Goal: Transaction & Acquisition: Purchase product/service

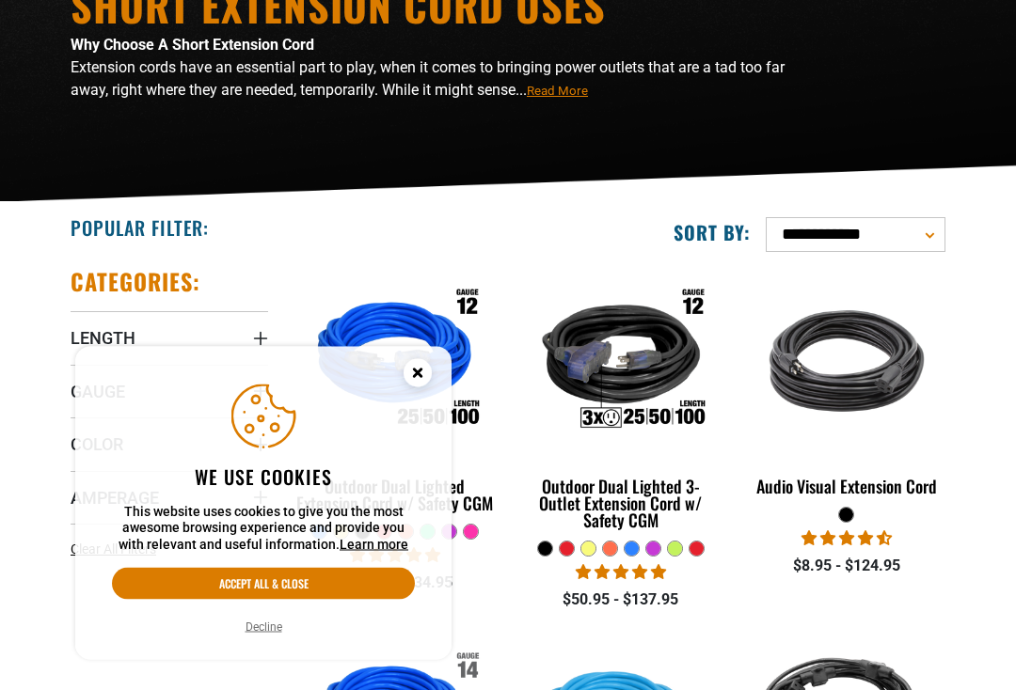
scroll to position [204, 0]
click at [419, 376] on icon "Cookie Consent" at bounding box center [417, 373] width 7 height 7
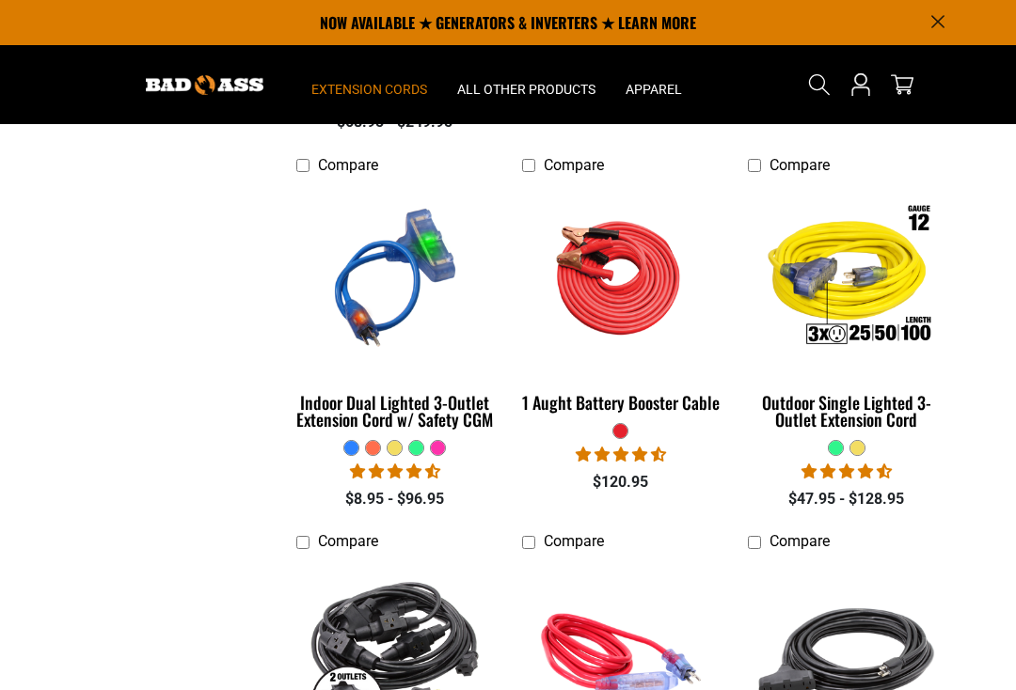
scroll to position [1463, 0]
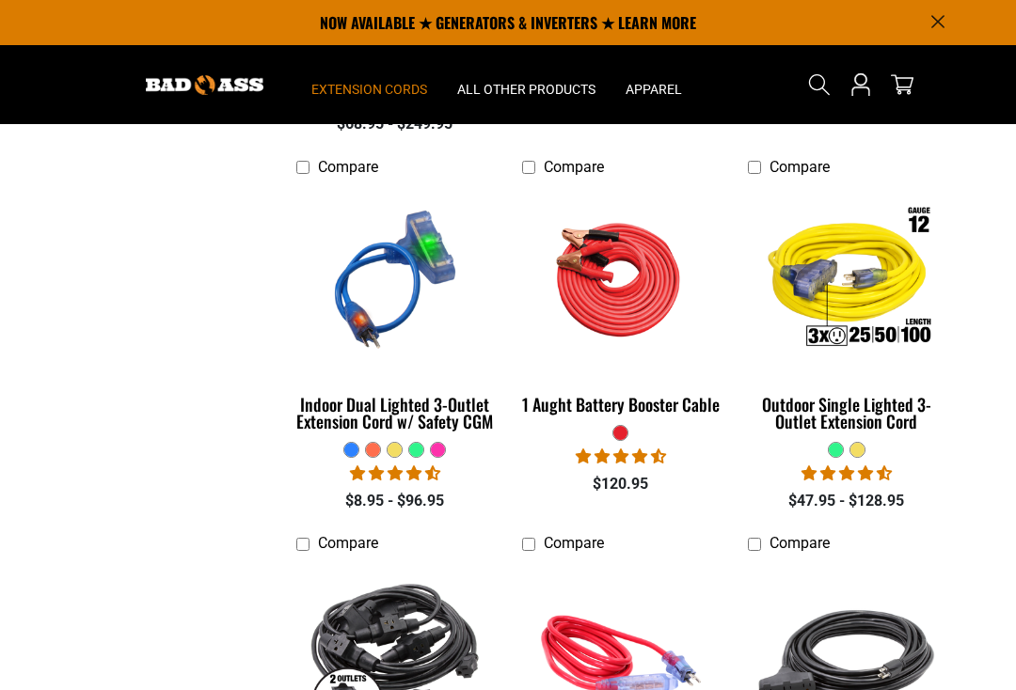
click at [569, 280] on img at bounding box center [620, 279] width 203 height 182
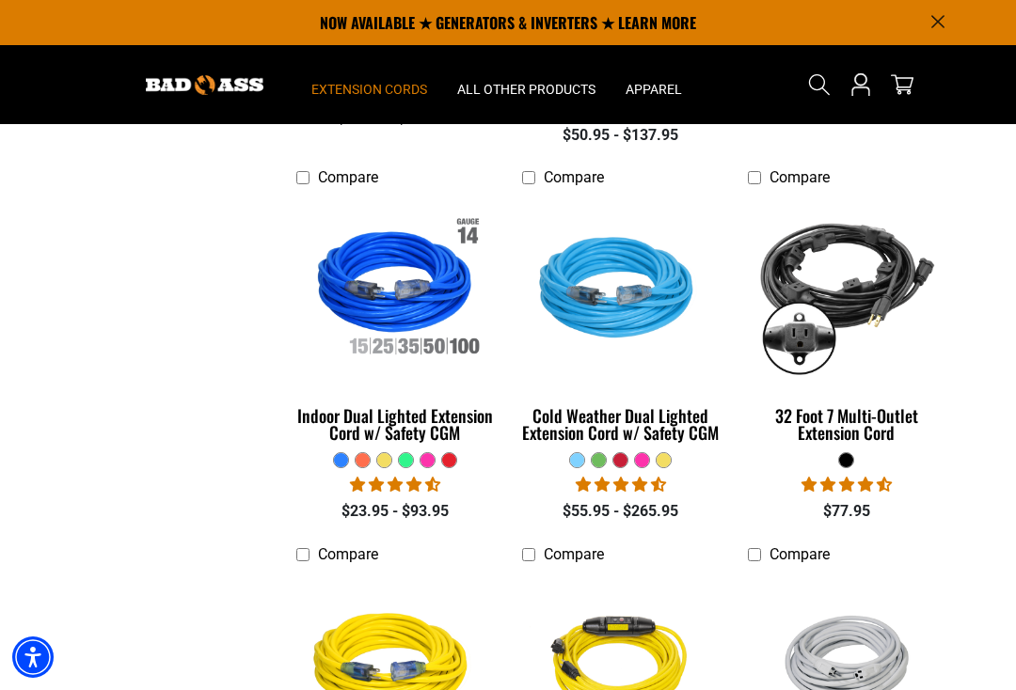
scroll to position [698, 0]
